Goal: Information Seeking & Learning: Learn about a topic

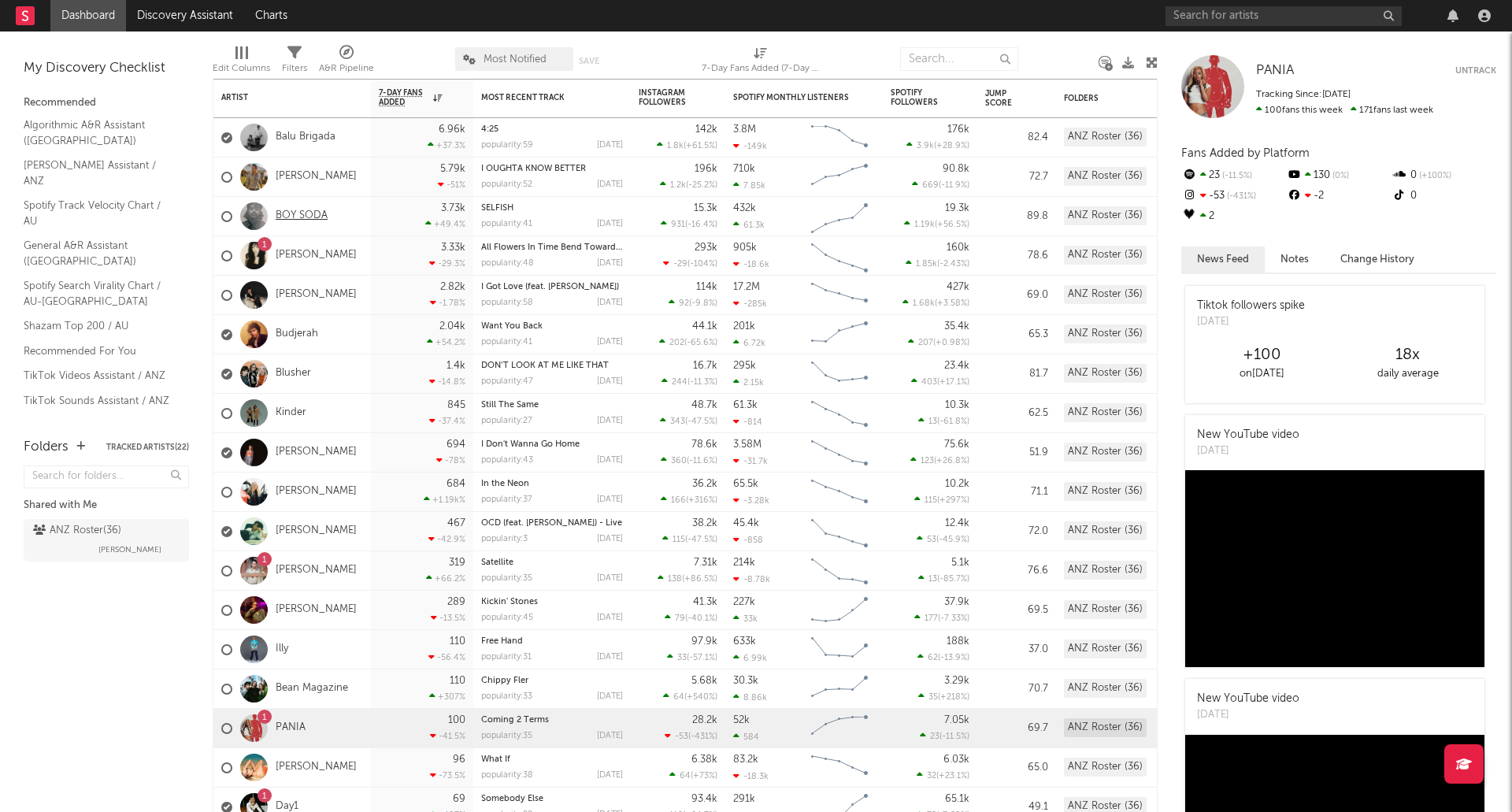
click at [311, 214] on link "BOY SODA" at bounding box center [301, 216] width 52 height 13
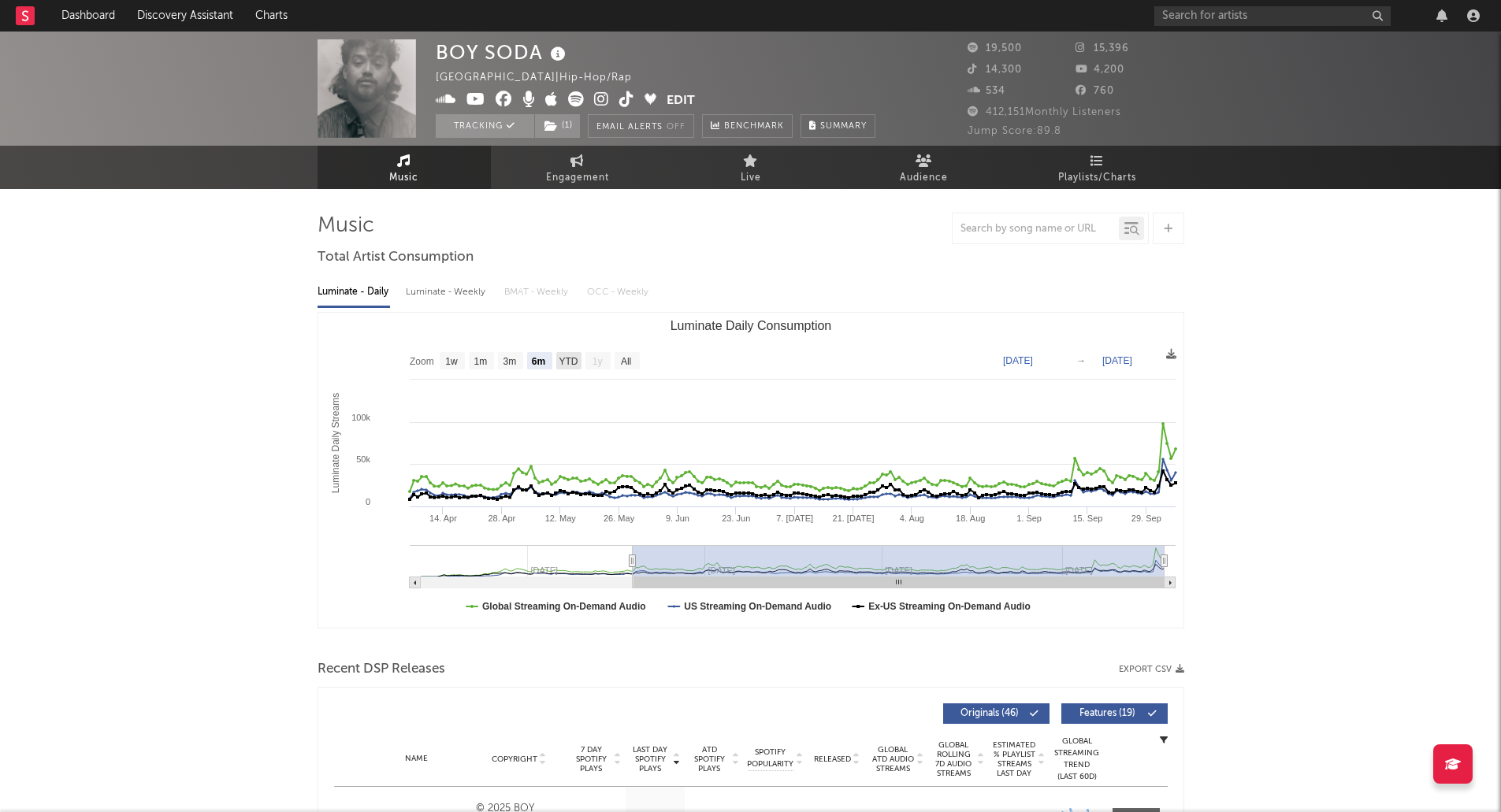
click at [568, 366] on text "YTD" at bounding box center [568, 362] width 19 height 11
select select "YTD"
type input "[DATE]"
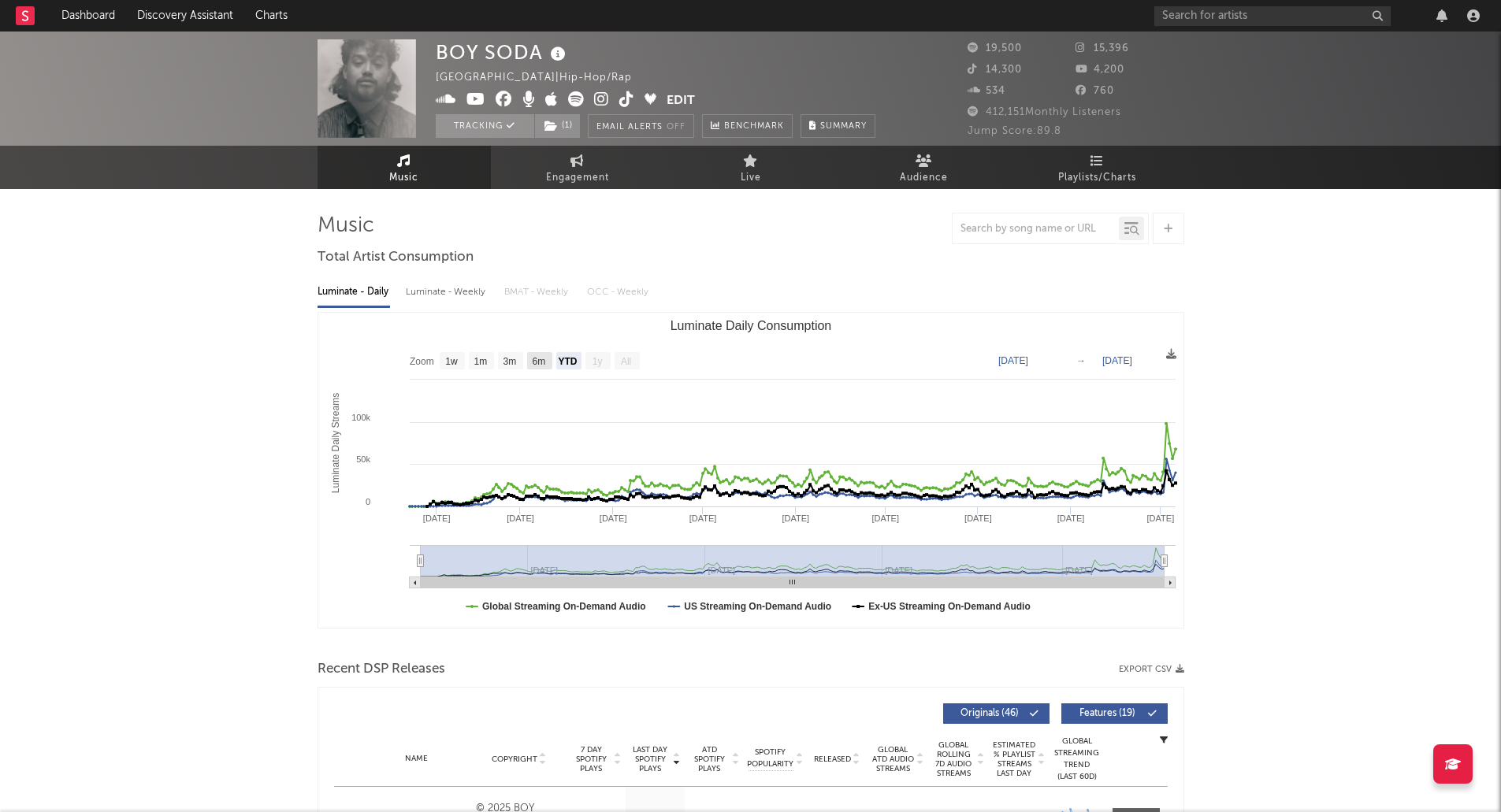
click at [541, 365] on text "6m" at bounding box center [538, 362] width 13 height 11
select select "6m"
type input "[DATE]"
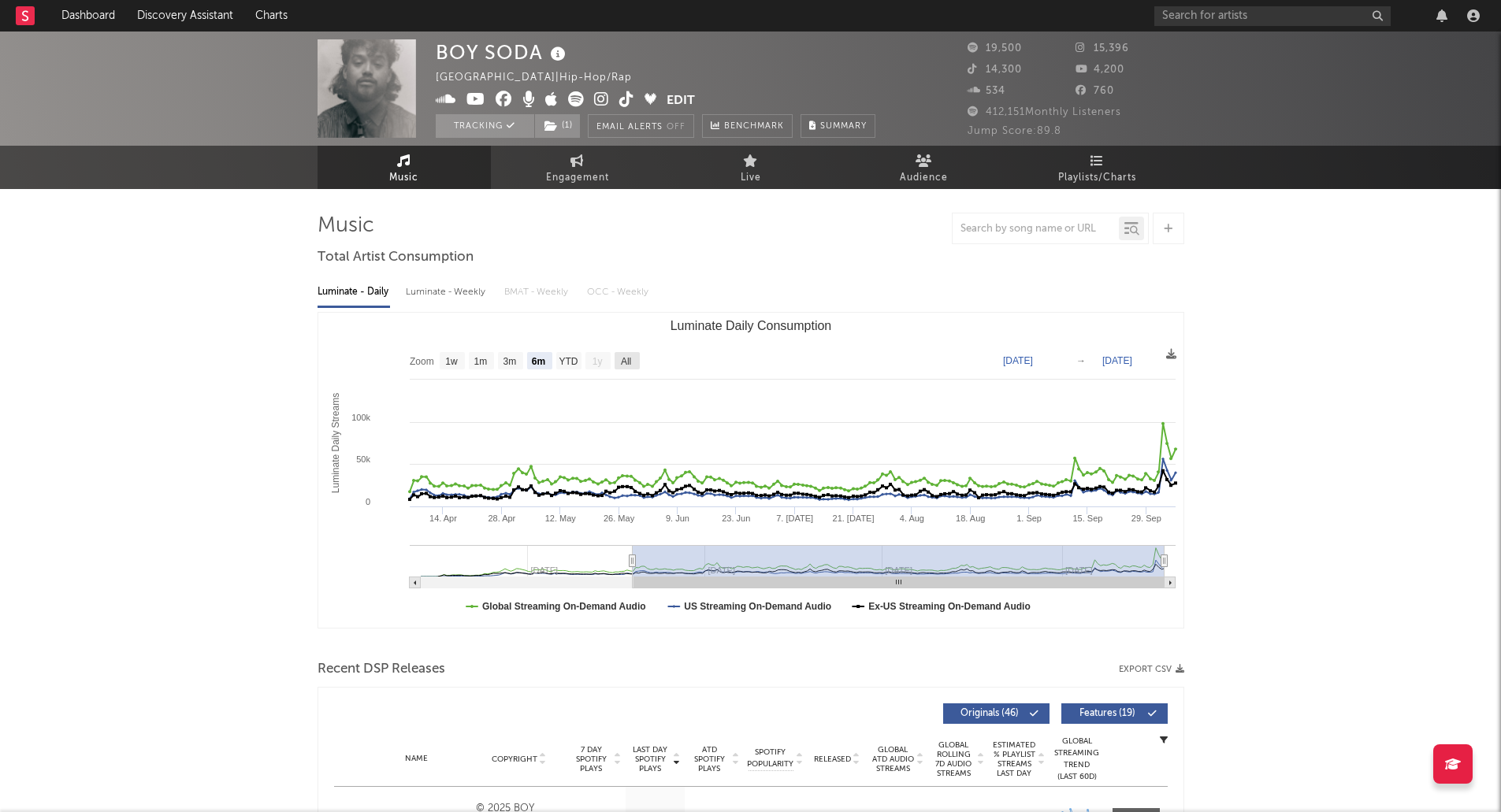
click at [633, 367] on rect "Luminate Daily Consumption" at bounding box center [627, 360] width 25 height 17
select select "All"
type input "[DATE]"
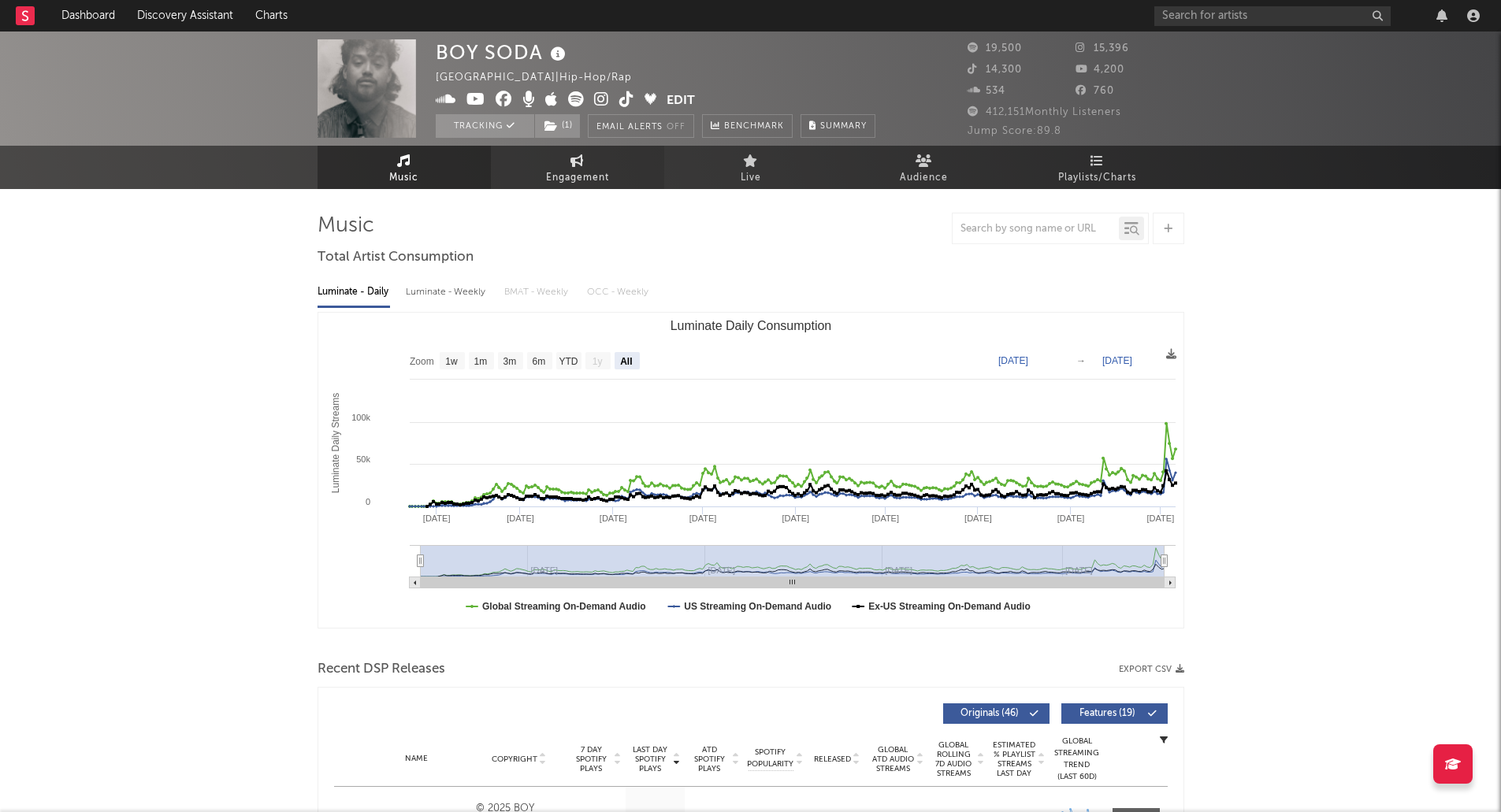
click at [600, 182] on span "Engagement" at bounding box center [578, 177] width 63 height 19
select select "1w"
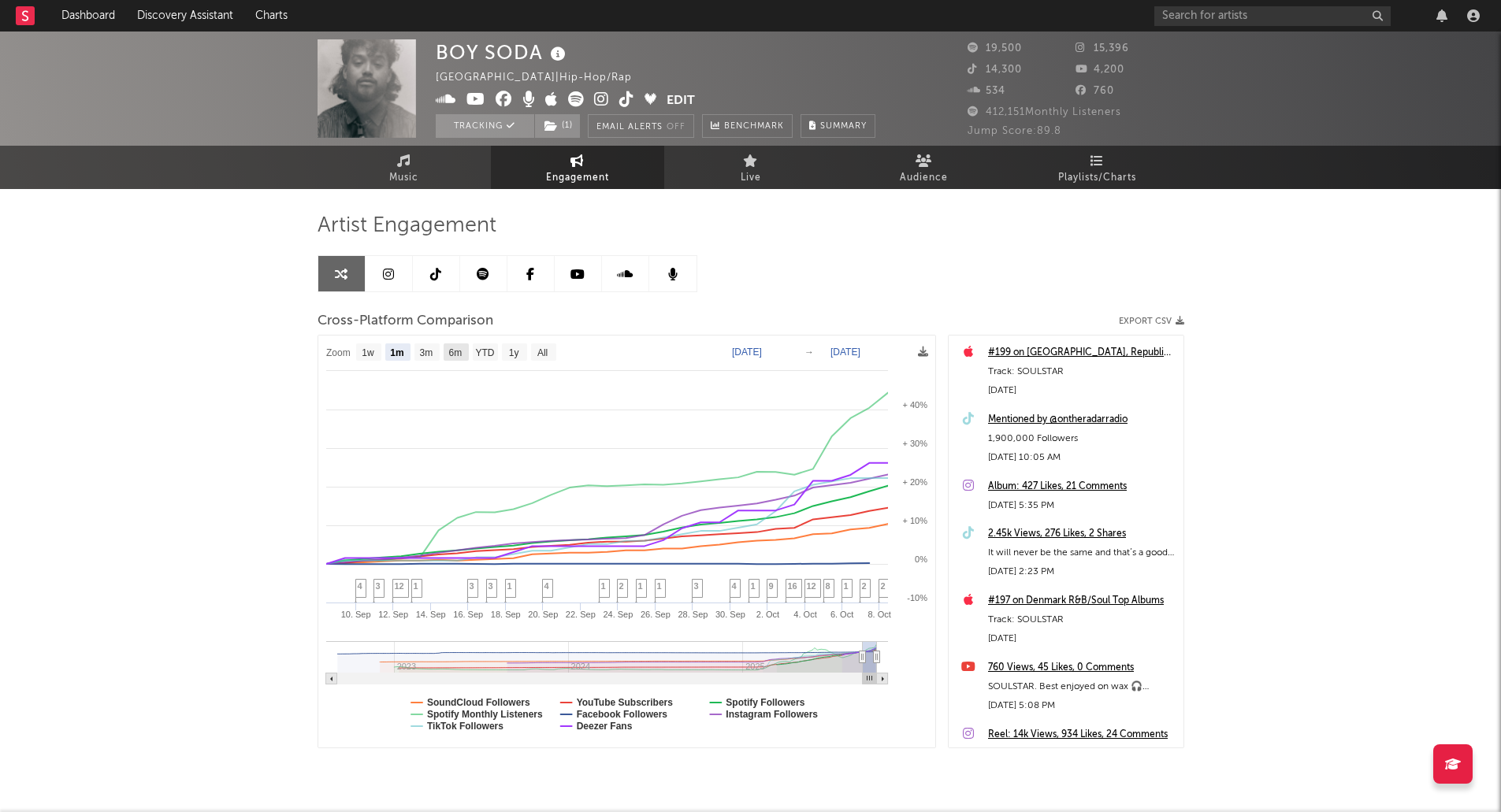
click at [462, 350] on text "6m" at bounding box center [455, 353] width 13 height 11
select select "6m"
type input "[DATE]"
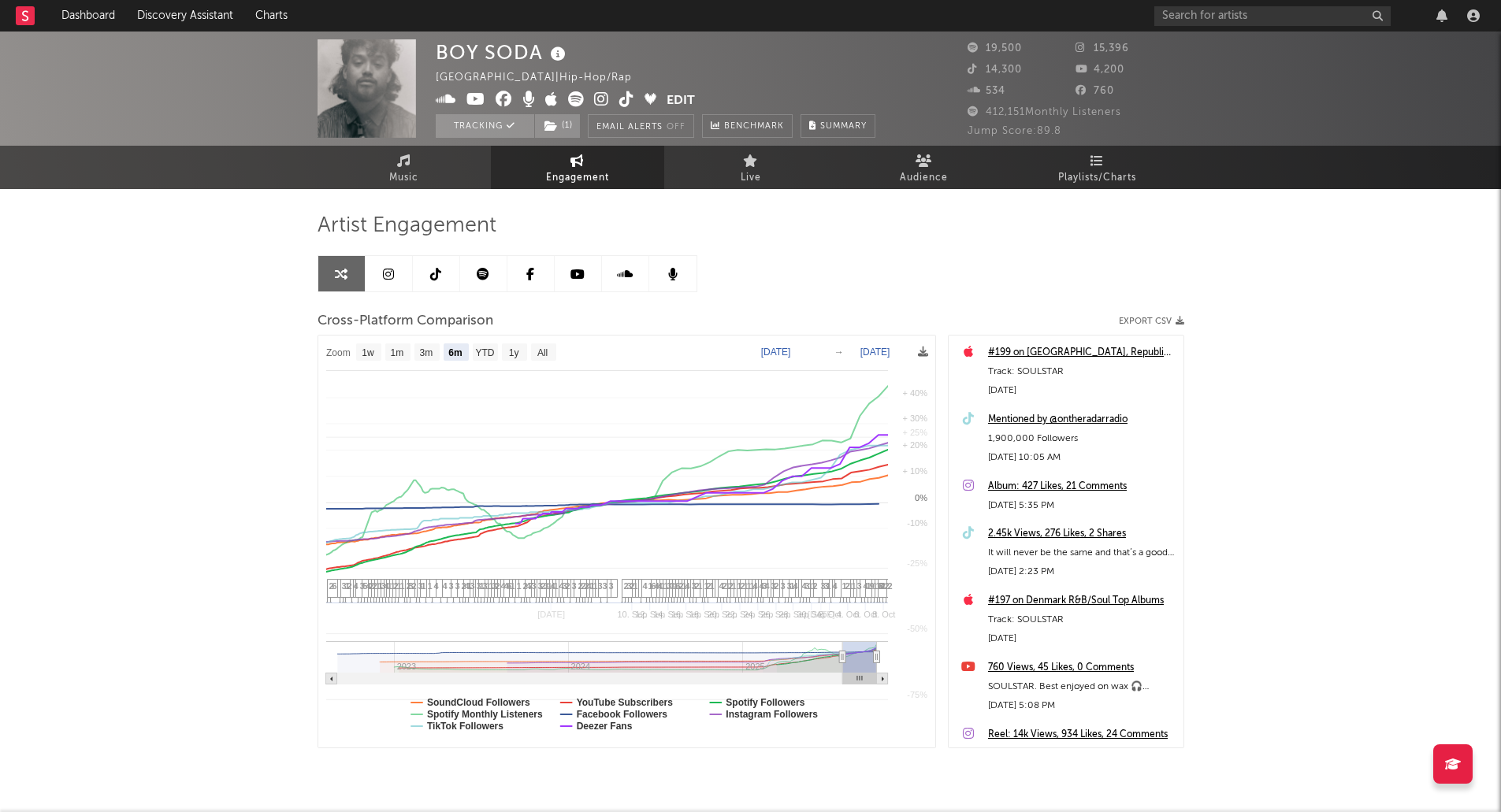
select select "6m"
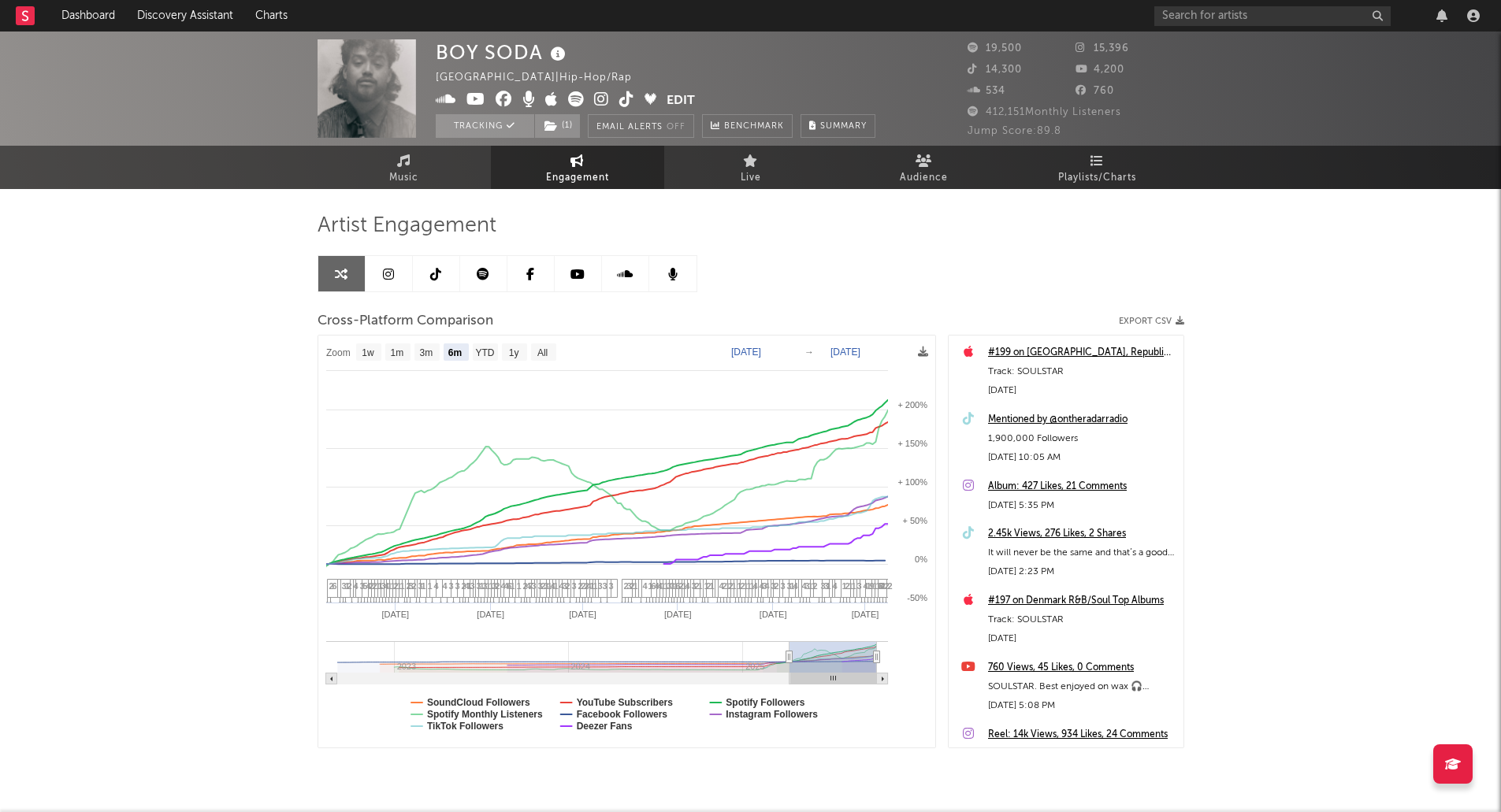
click at [32, 21] on rect at bounding box center [24, 15] width 19 height 19
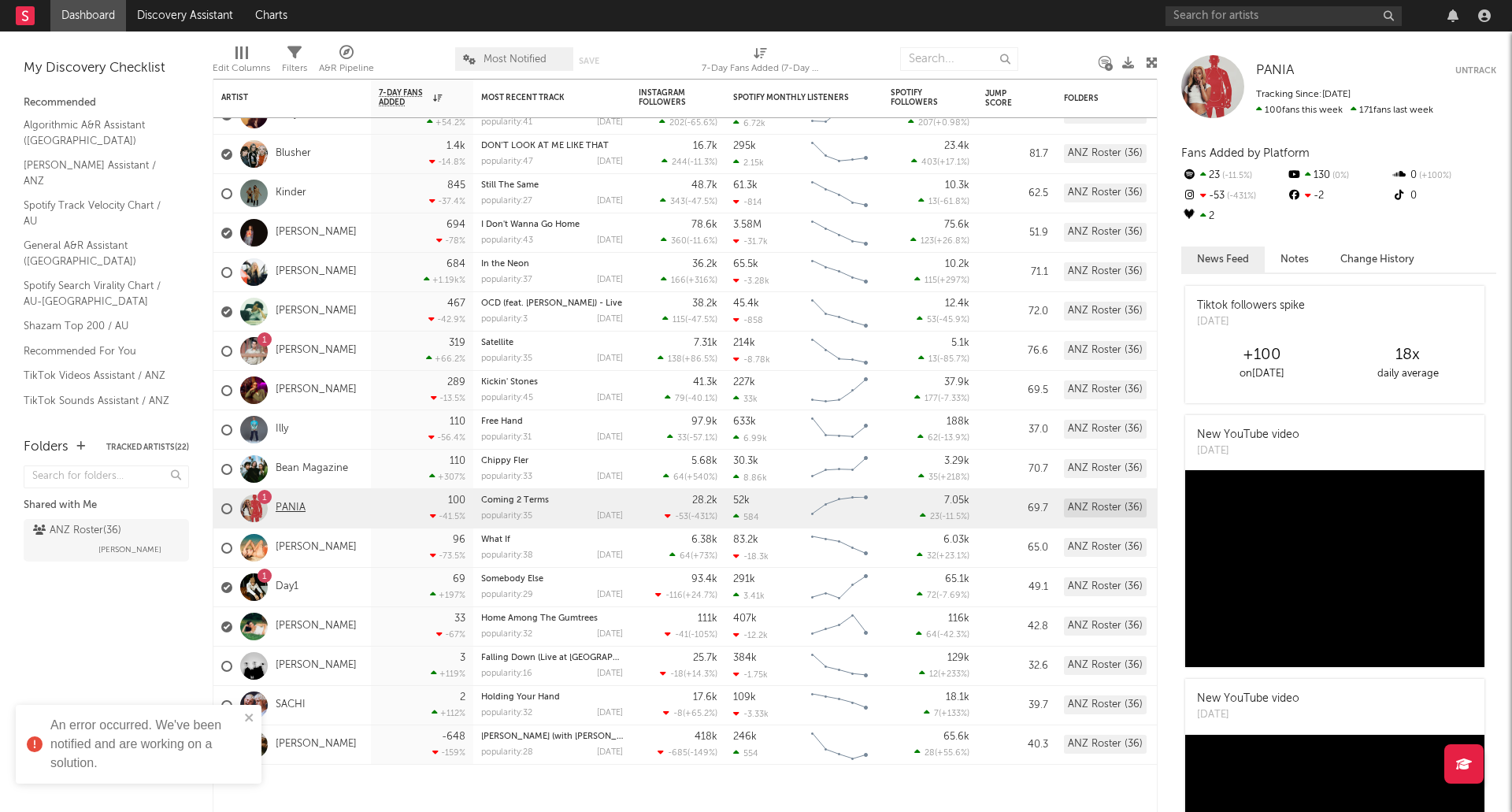
click at [288, 511] on link "PANIA" at bounding box center [290, 508] width 30 height 13
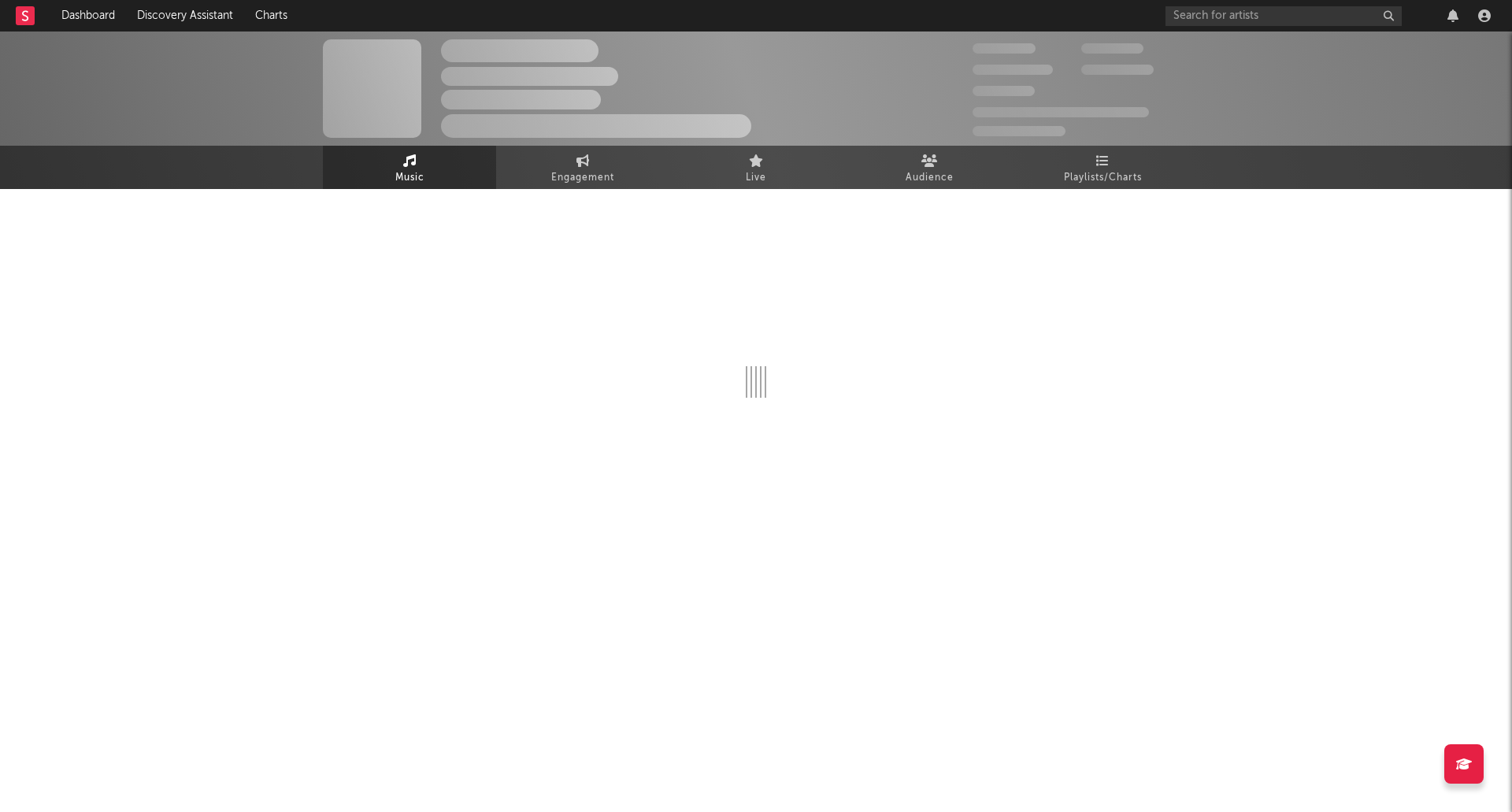
select select "6m"
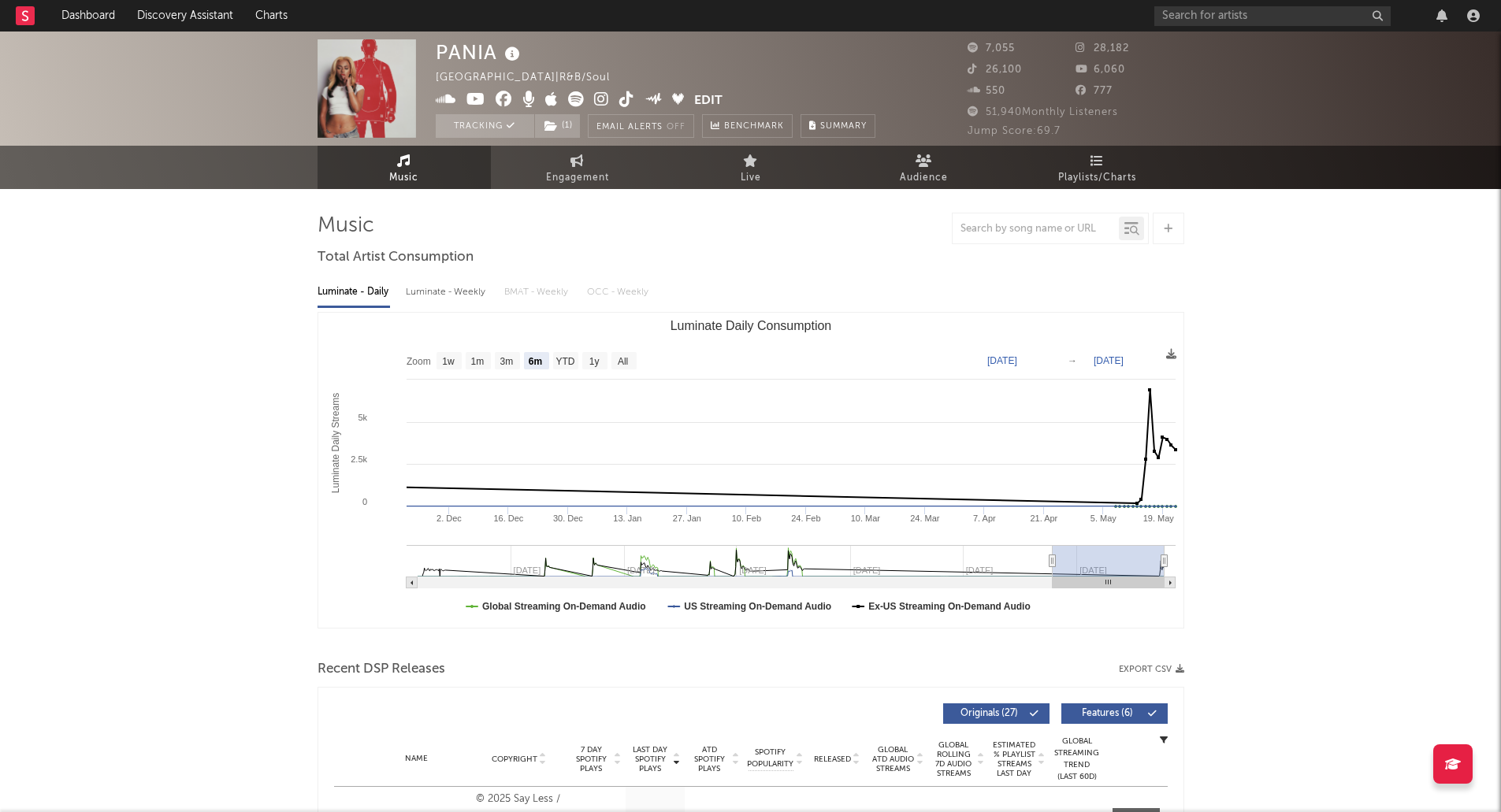
click at [25, 16] on rect at bounding box center [24, 15] width 19 height 19
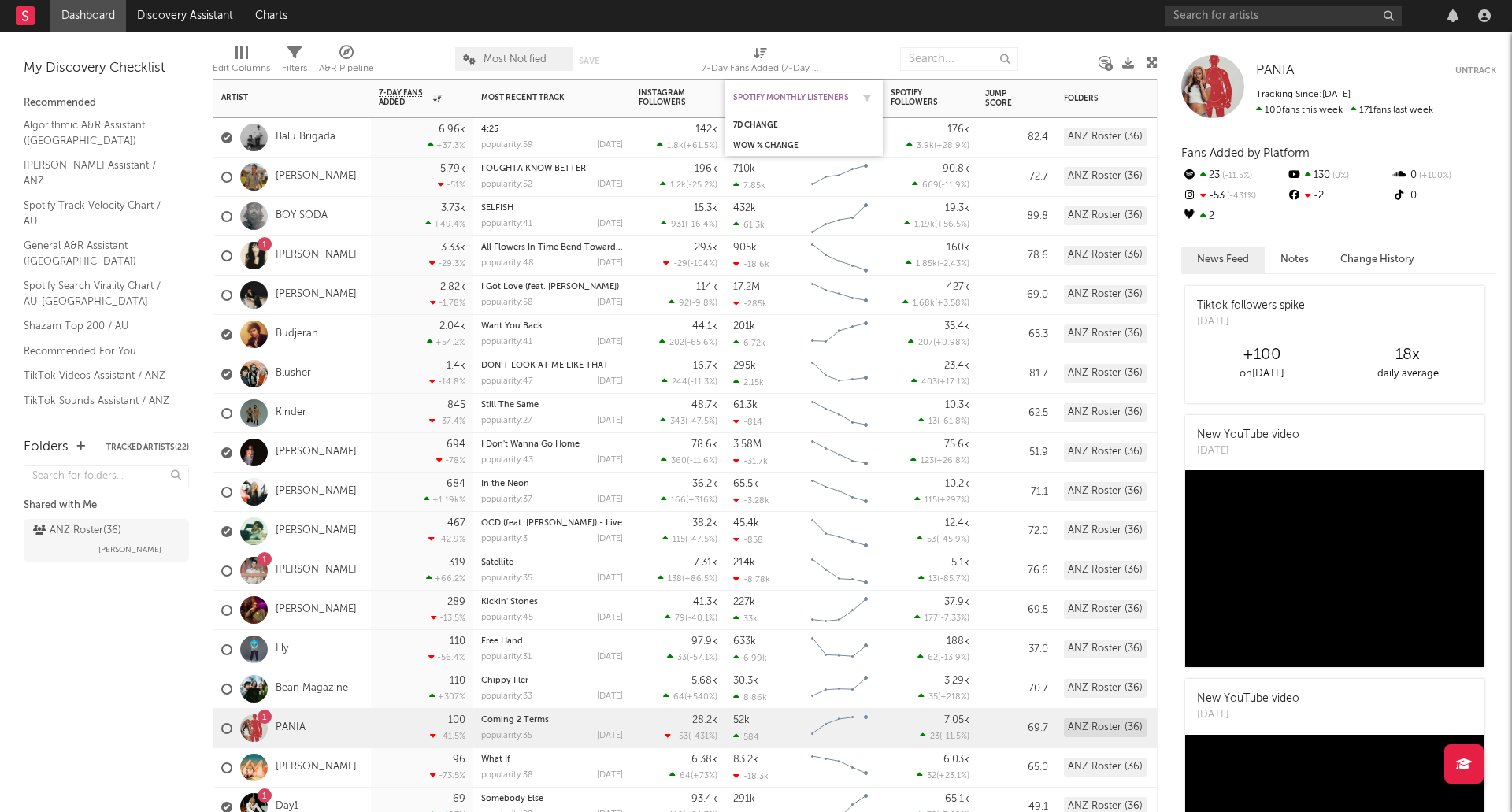
click at [838, 100] on div "Spotify Monthly Listeners" at bounding box center [791, 98] width 118 height 10
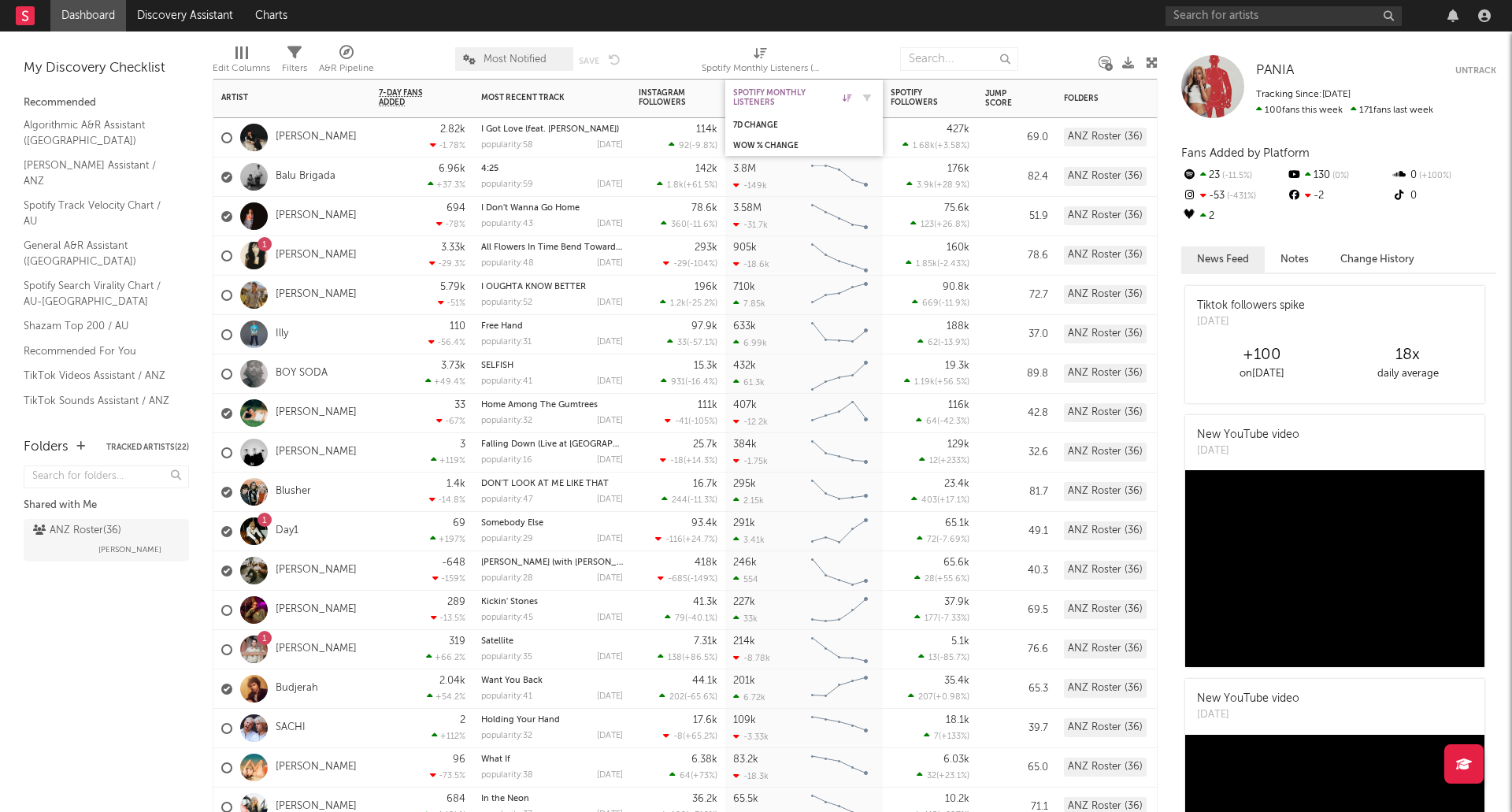
click at [838, 100] on div "Spotify Monthly Listeners" at bounding box center [791, 98] width 118 height 19
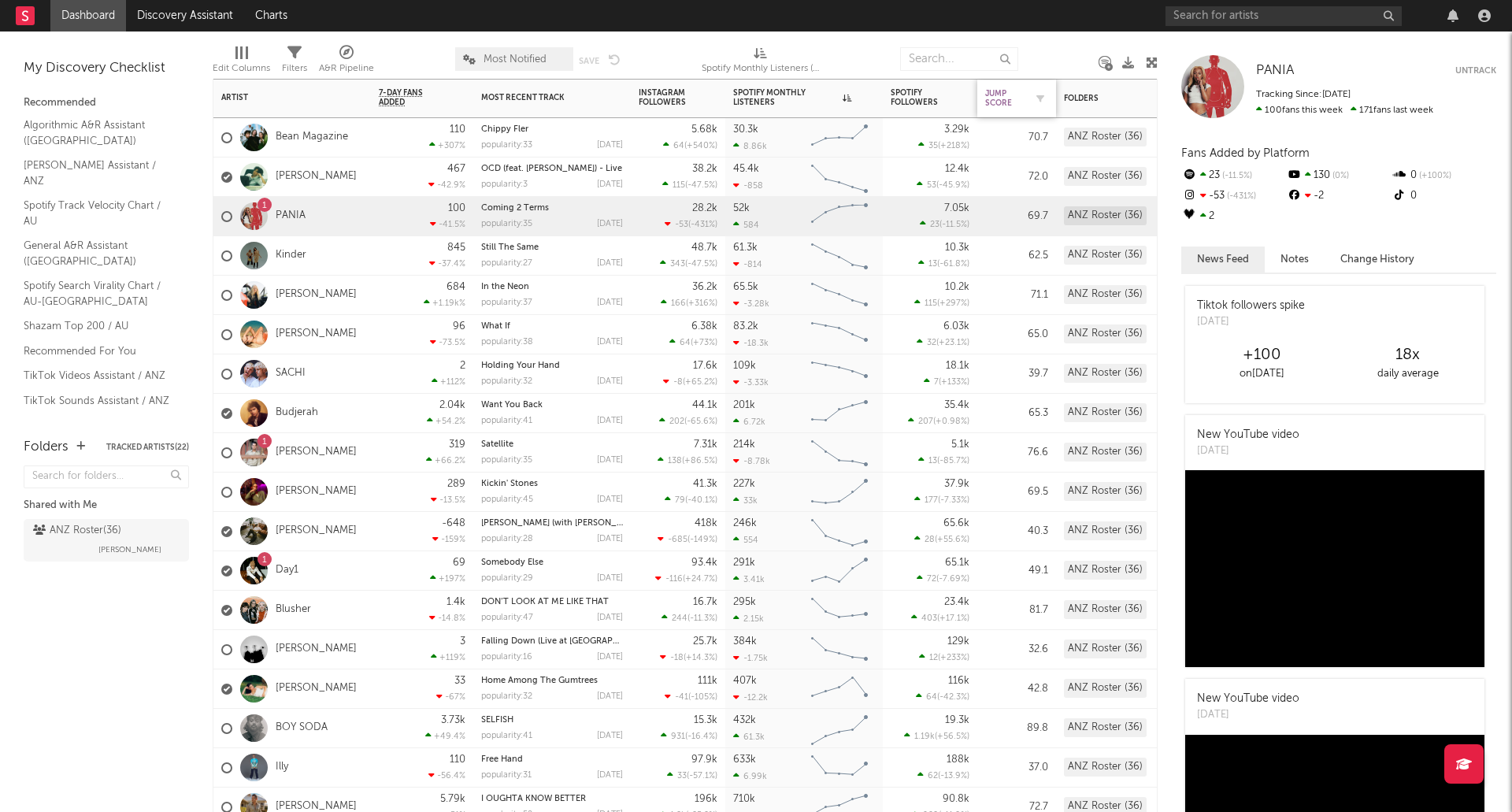
click at [1002, 98] on div "Jump Score" at bounding box center [1004, 98] width 39 height 19
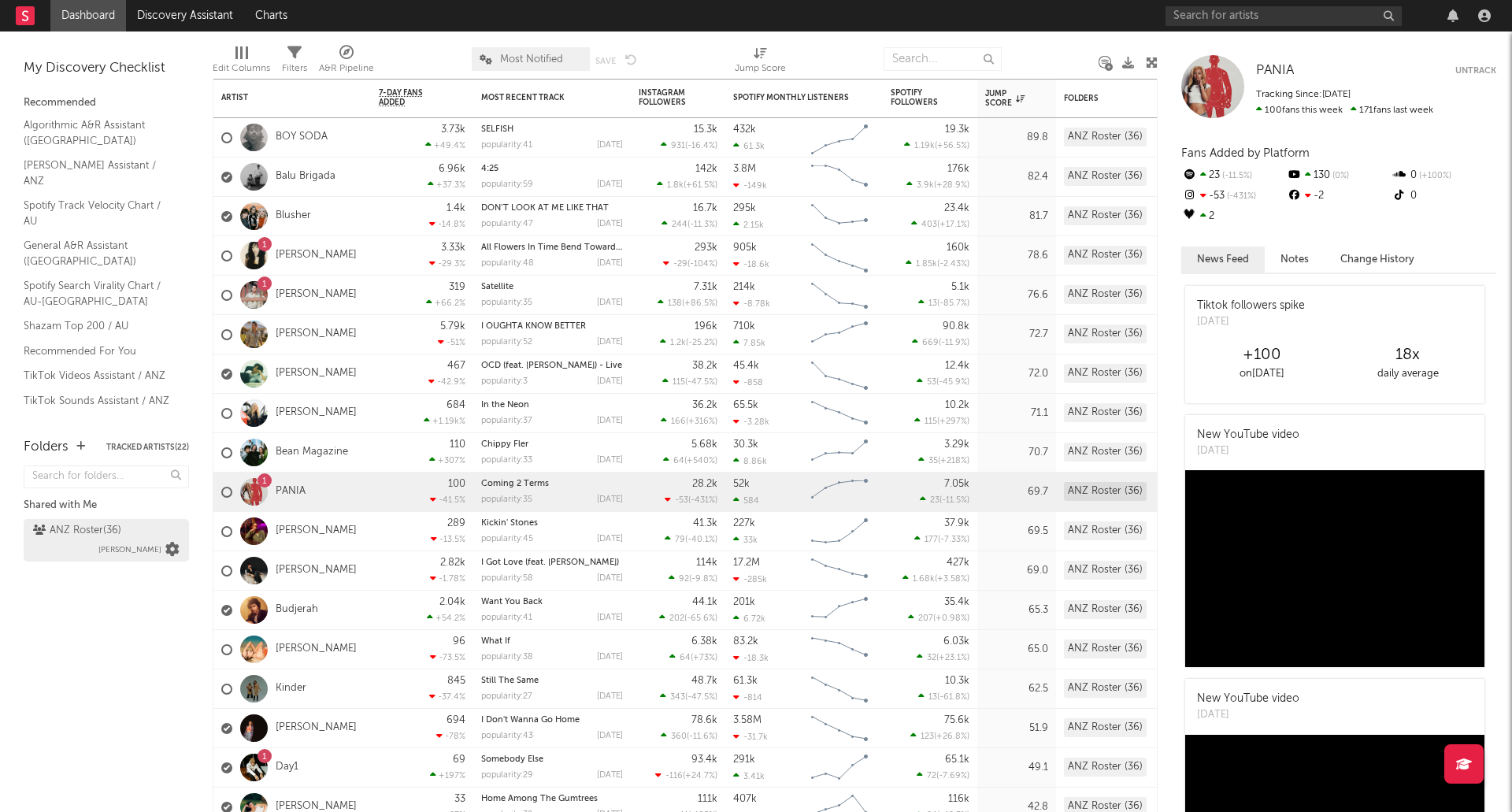
click at [176, 553] on icon at bounding box center [172, 549] width 14 height 14
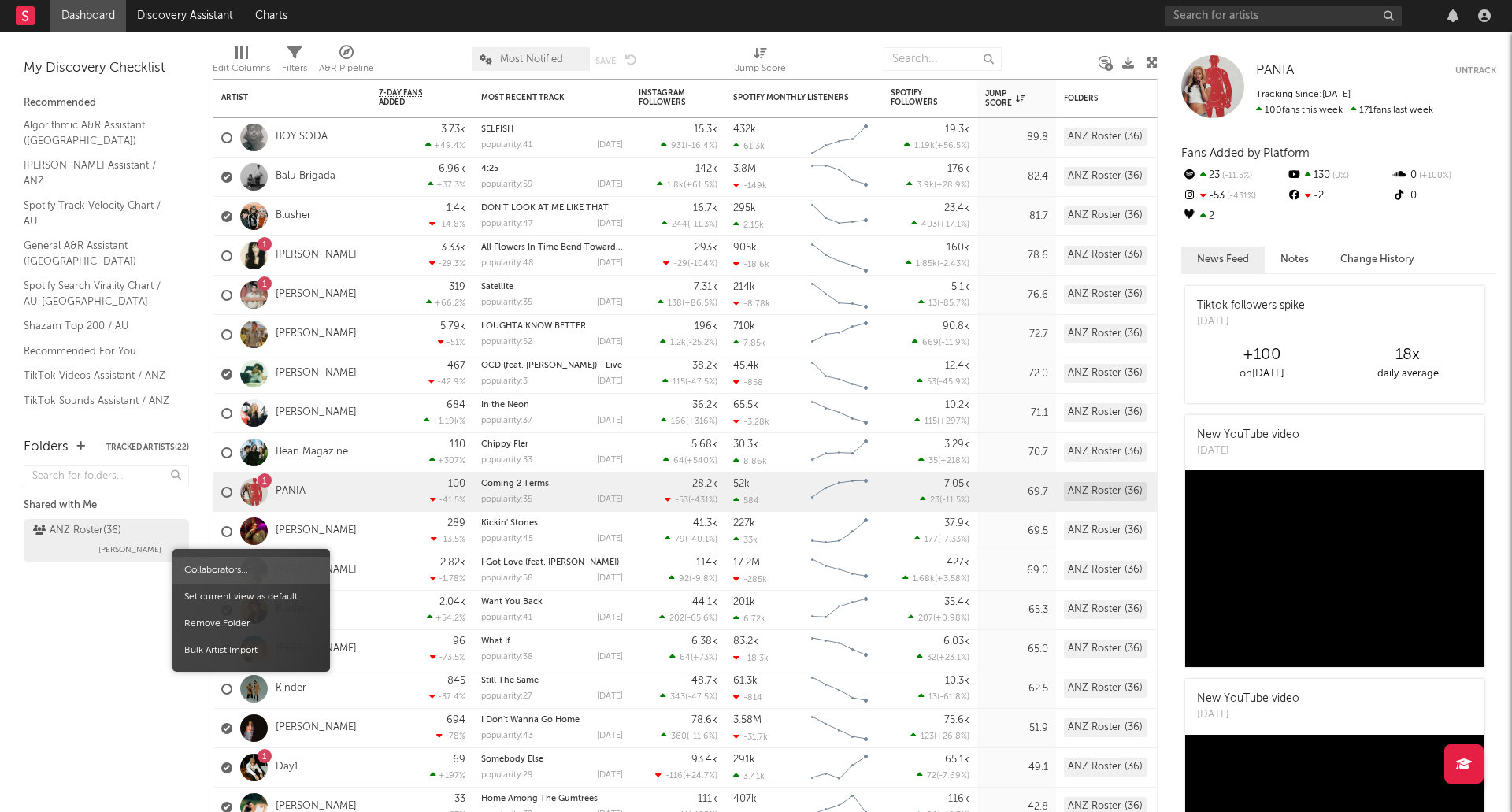
click at [213, 567] on span "Collaborators..." at bounding box center [251, 570] width 158 height 27
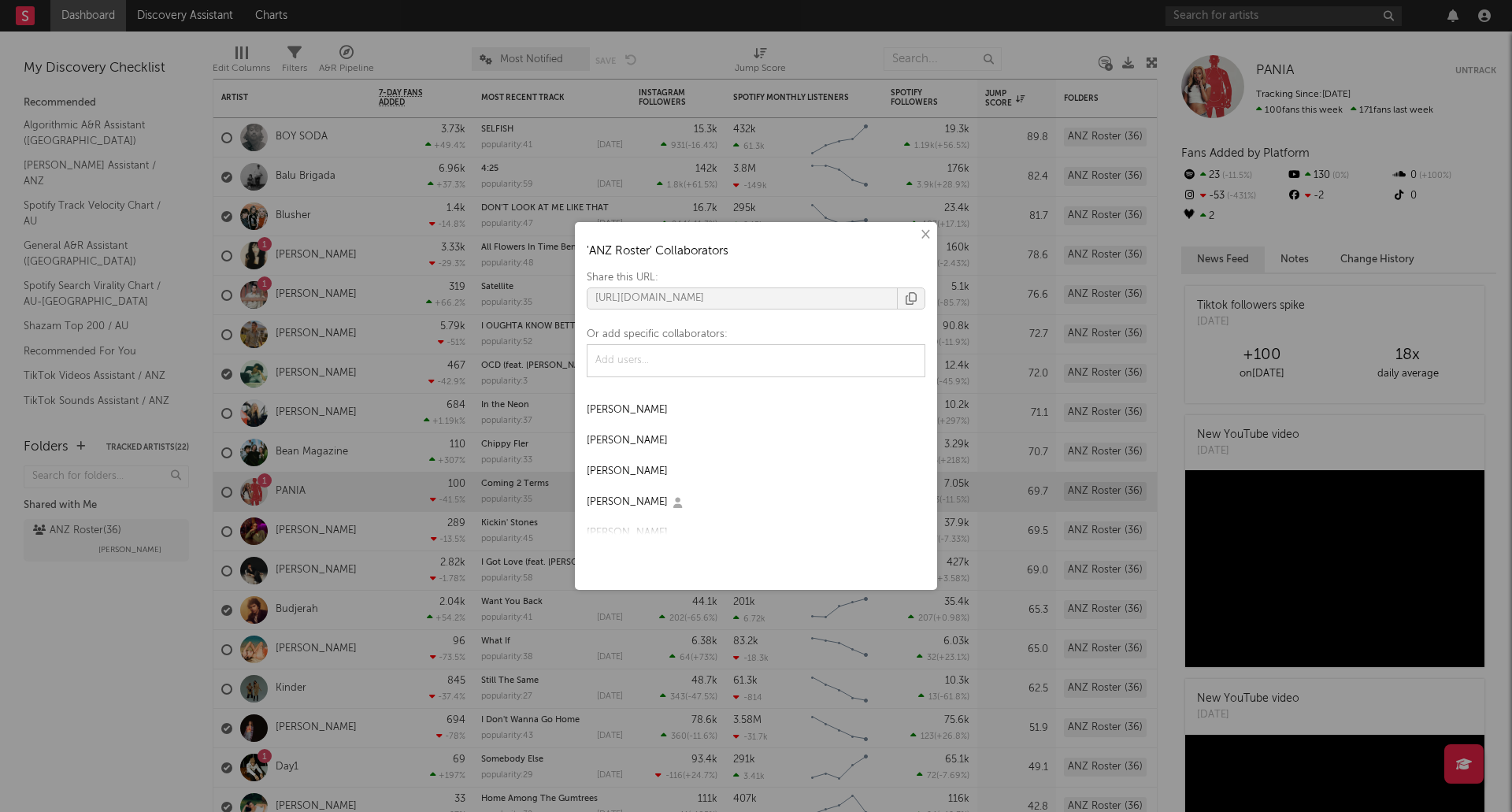
click at [910, 303] on icon "button" at bounding box center [911, 299] width 11 height 13
click at [498, 372] on div "× ' [PERSON_NAME] ' Collaborators Share this URL: [URL][DOMAIN_NAME] Or add spe…" at bounding box center [756, 406] width 1512 height 812
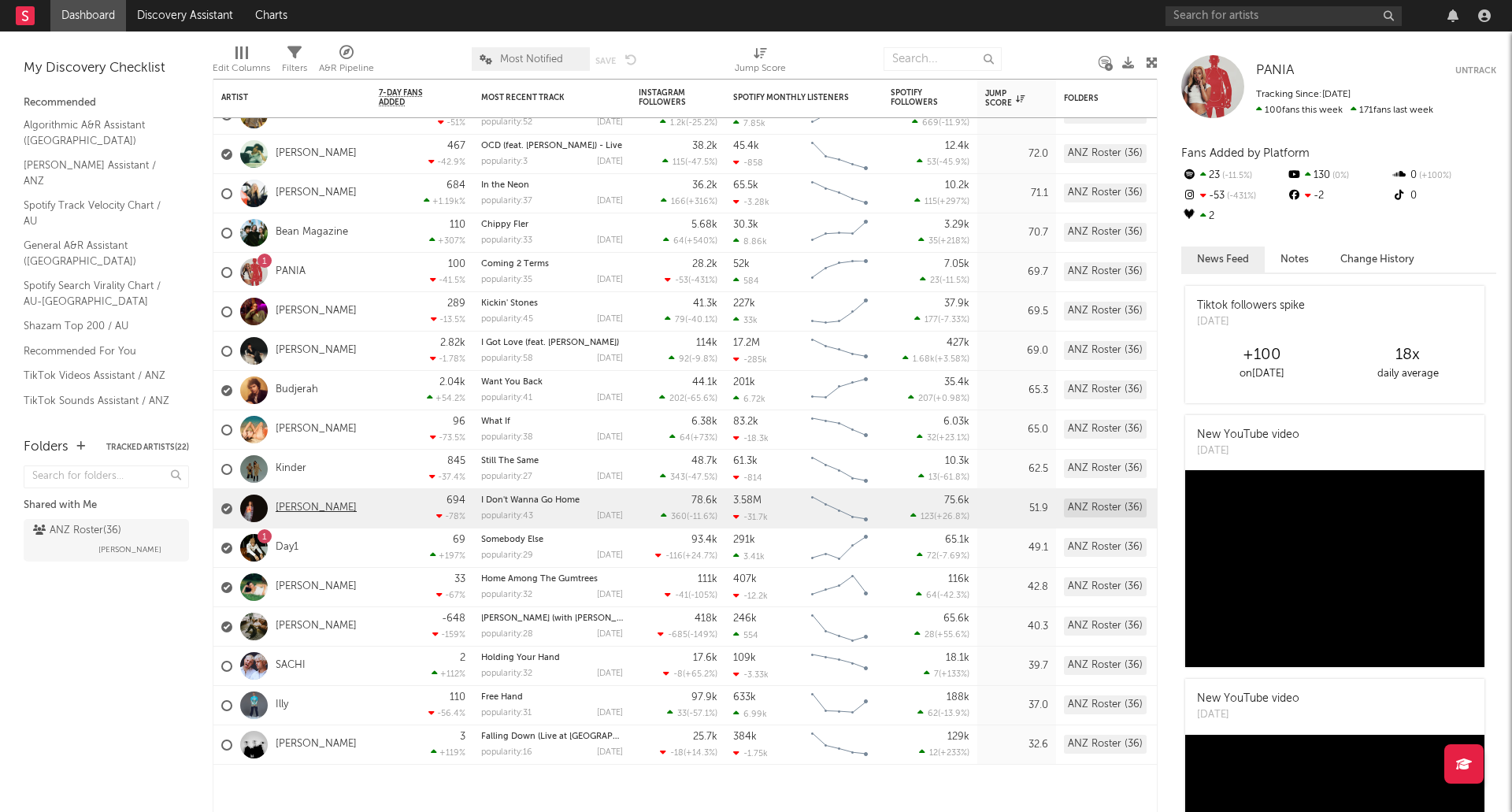
click at [328, 510] on link "[PERSON_NAME]" at bounding box center [316, 508] width 81 height 13
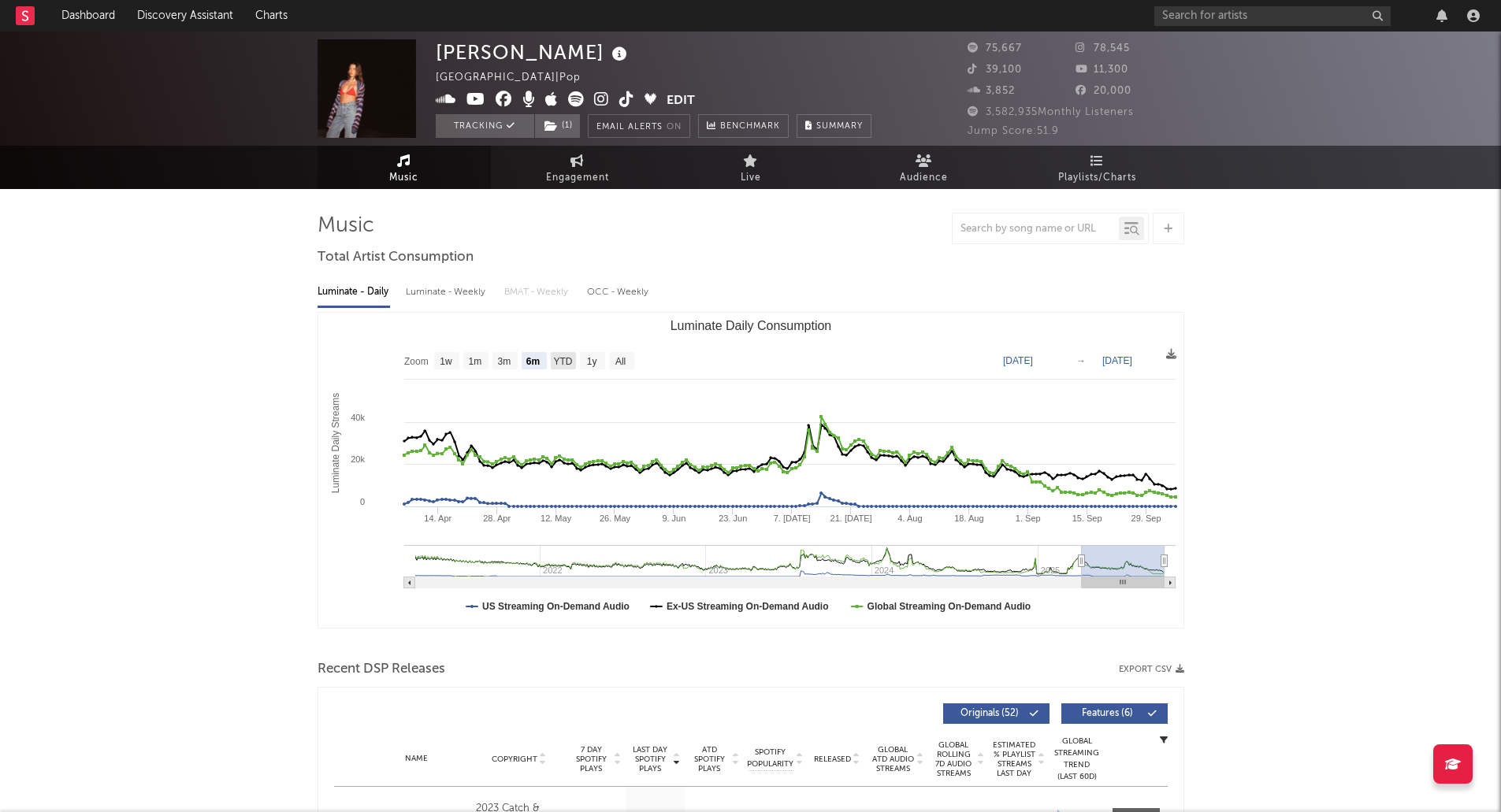
click at [568, 358] on text "YTD" at bounding box center [562, 362] width 19 height 11
select select "YTD"
type input "[DATE]"
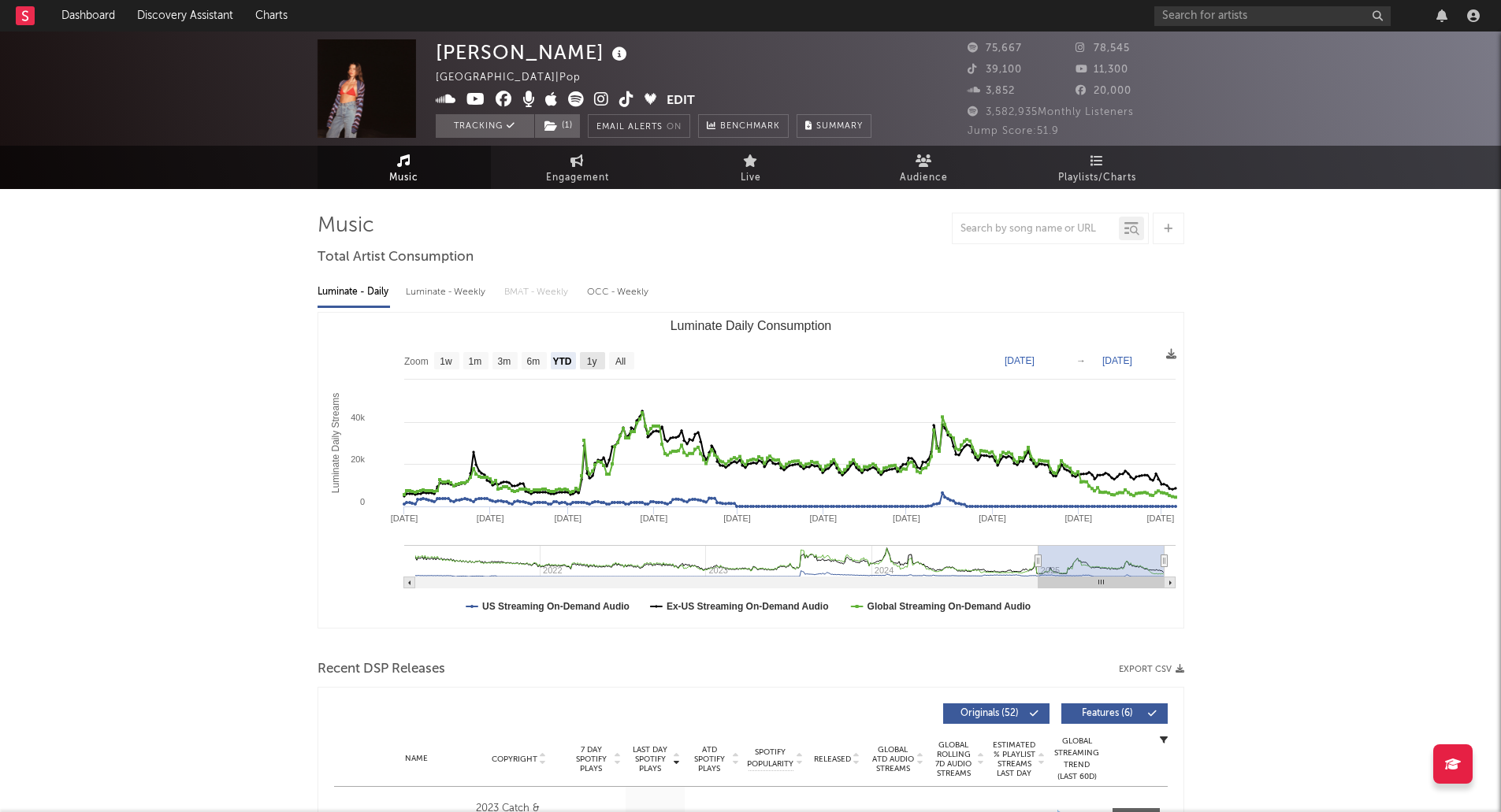
click at [591, 356] on text "1y" at bounding box center [591, 362] width 11 height 11
select select "1y"
type input "[DATE]"
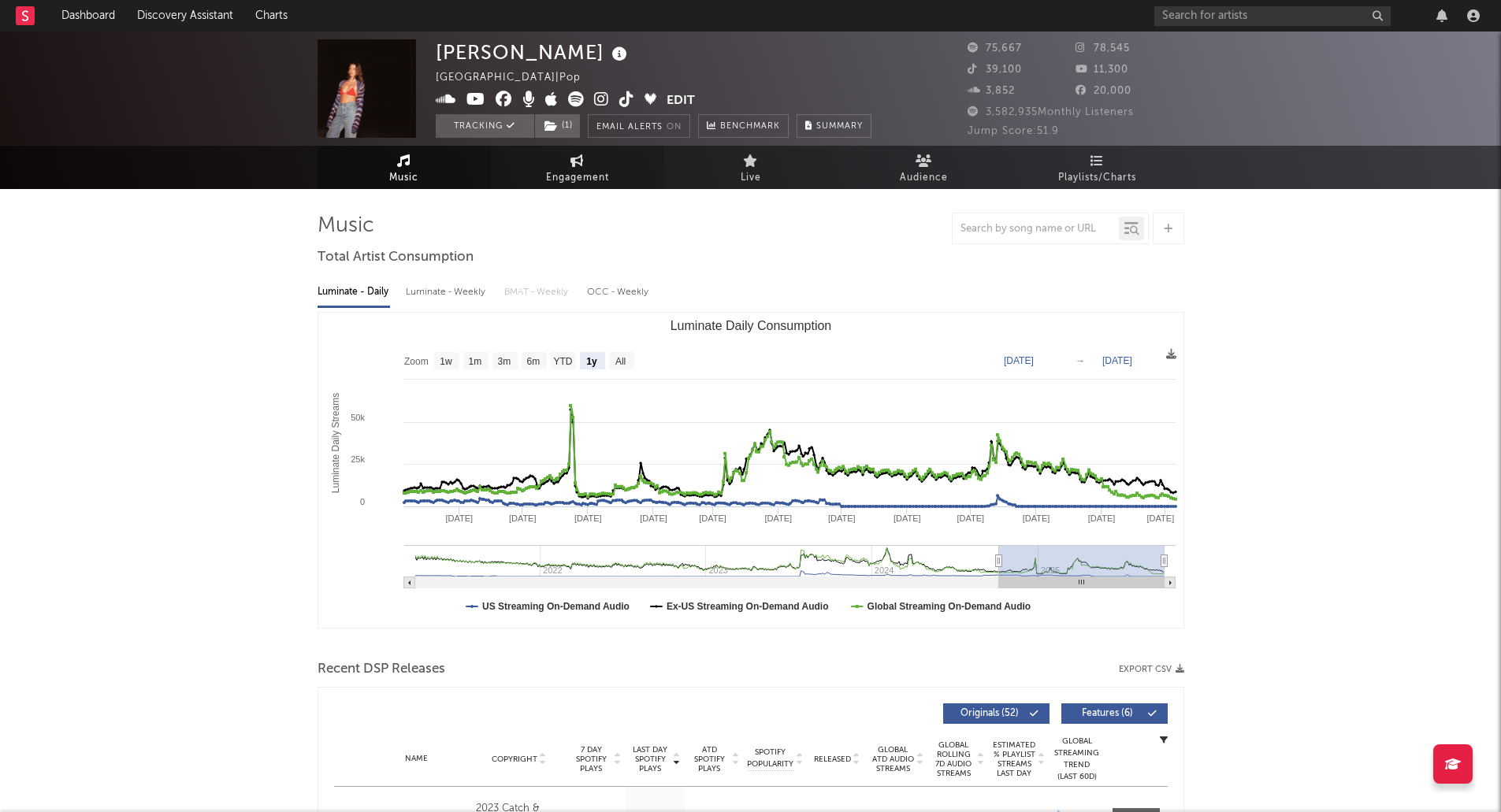
click at [554, 180] on span "Engagement" at bounding box center [578, 177] width 63 height 19
select select "1w"
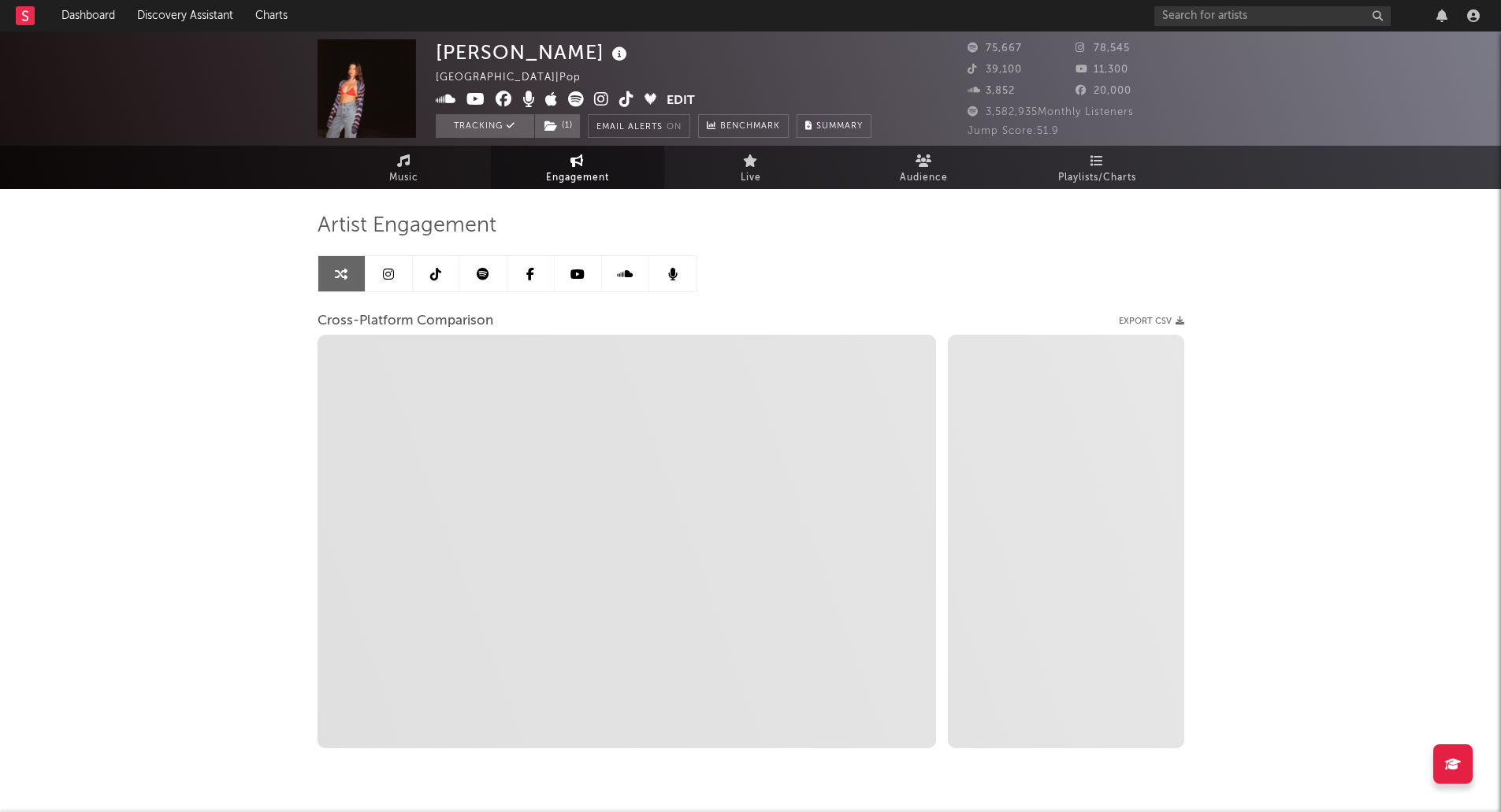
select select "1m"
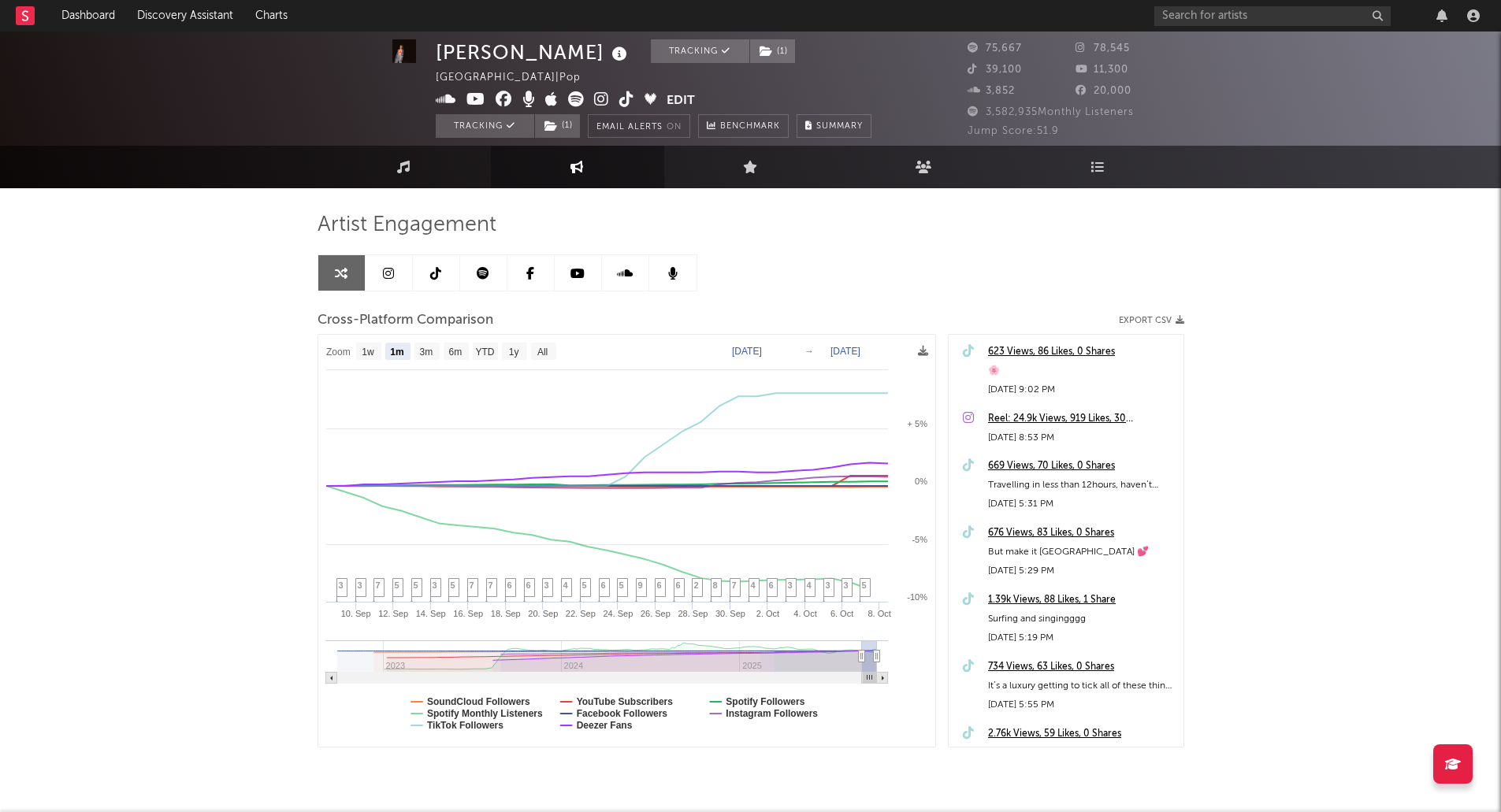
scroll to position [2, 0]
click at [533, 715] on text "Spotify Monthly Listeners" at bounding box center [485, 713] width 115 height 11
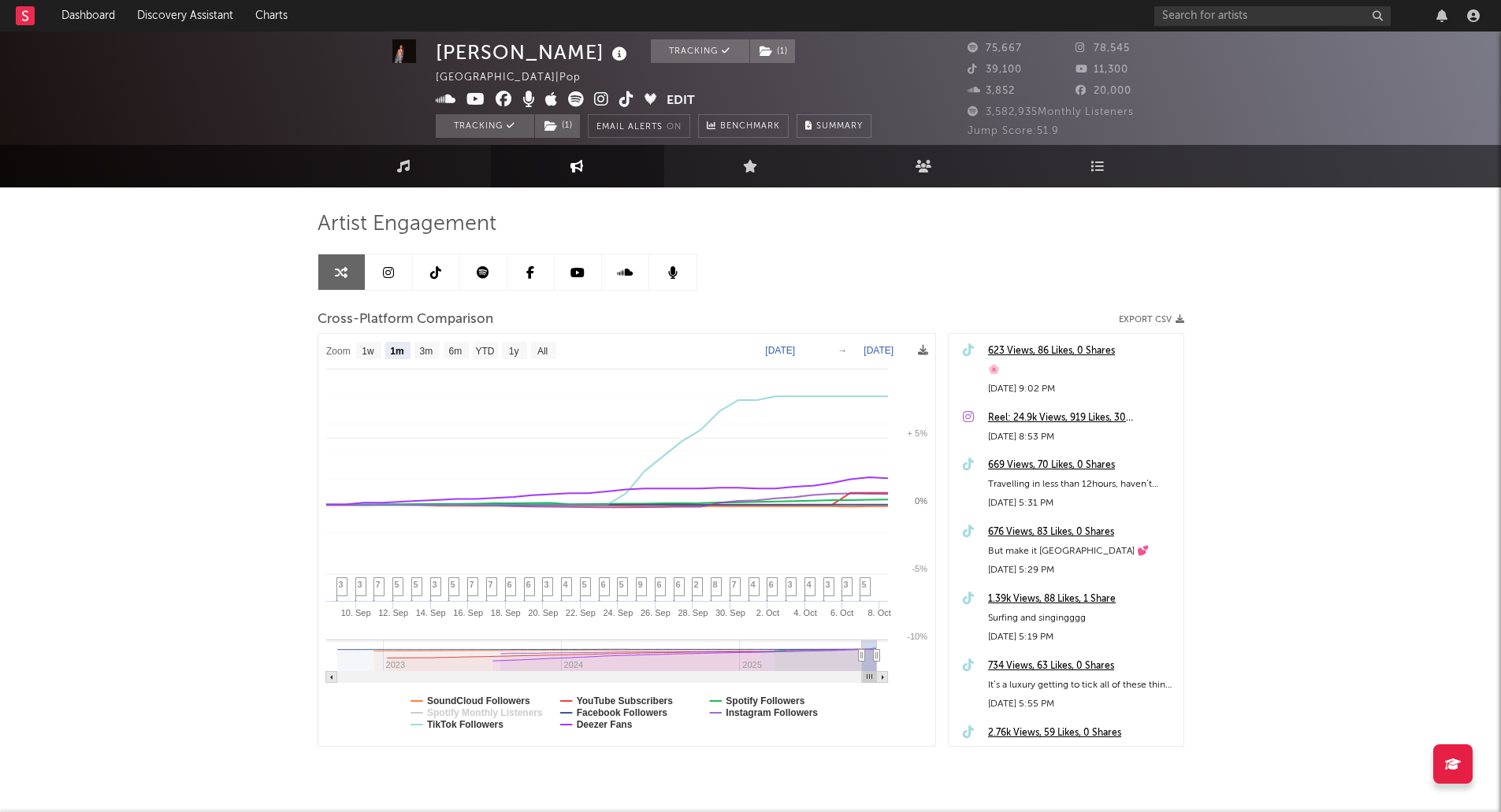
select select "1m"
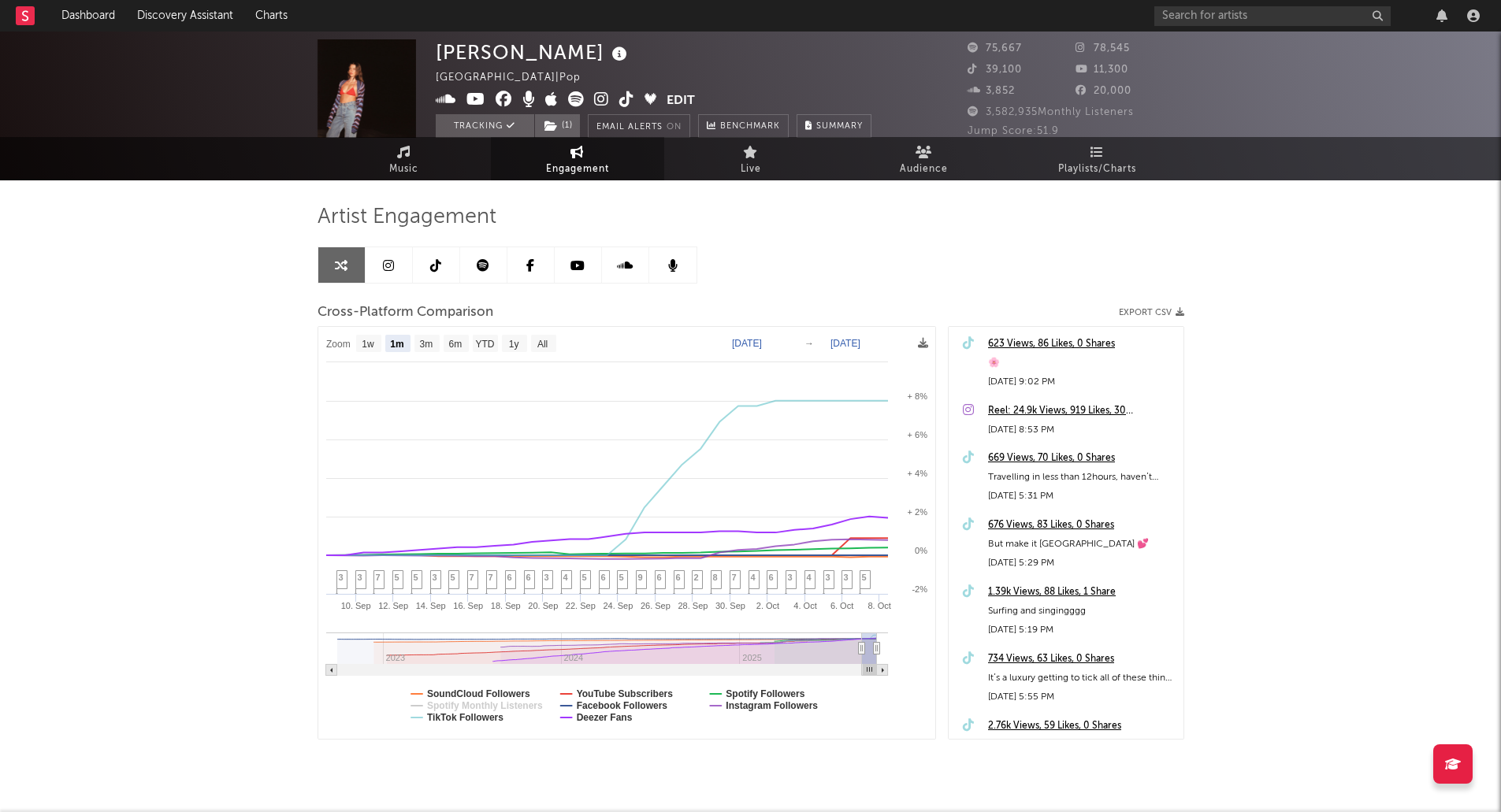
scroll to position [0, 0]
